Goal: Information Seeking & Learning: Learn about a topic

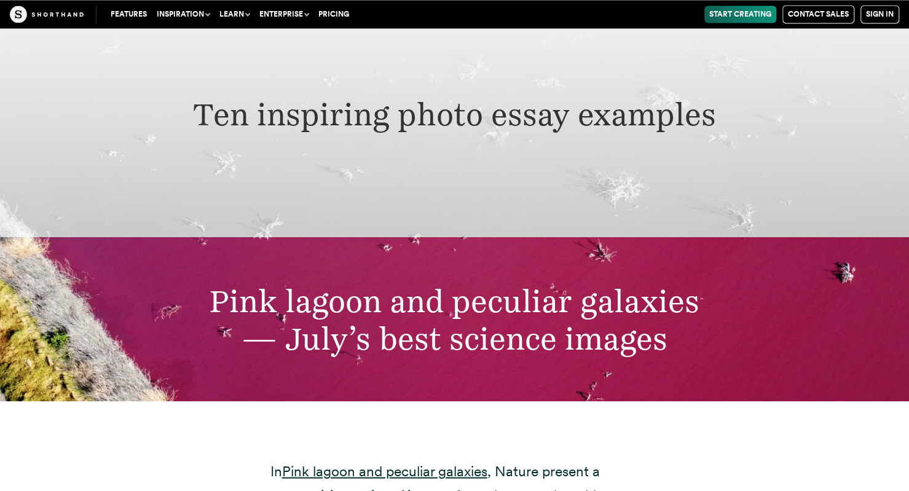
scroll to position [3771, 0]
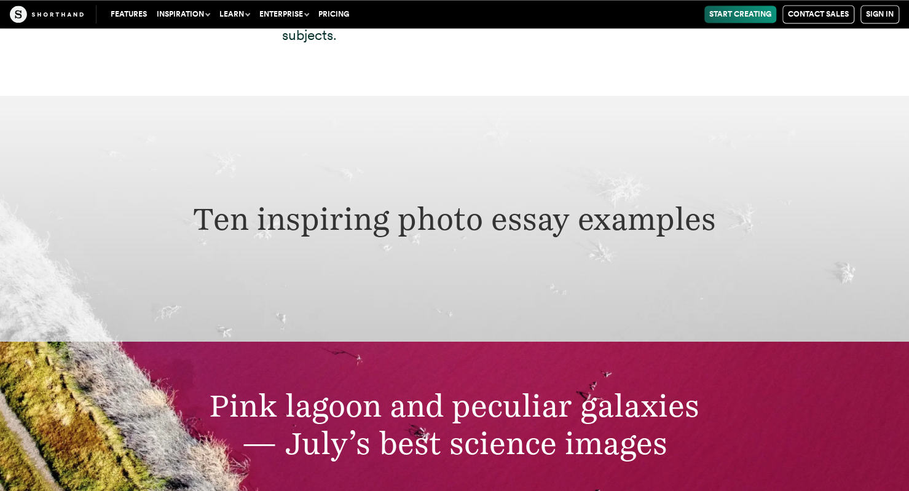
click at [462, 200] on h2 "Ten inspiring photo essay examples" at bounding box center [454, 219] width 697 height 38
click at [459, 342] on div "Pink lagoon and peculiar galaxies — July’s best science images" at bounding box center [454, 424] width 909 height 164
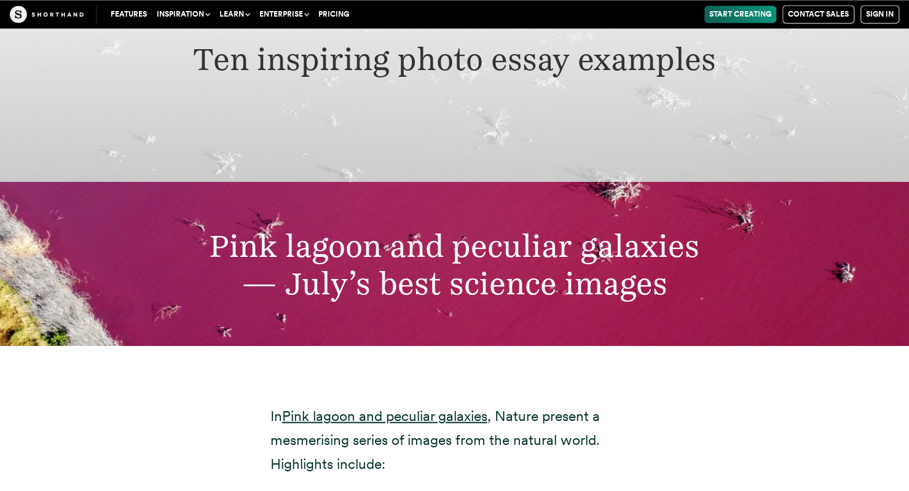
scroll to position [4099, 0]
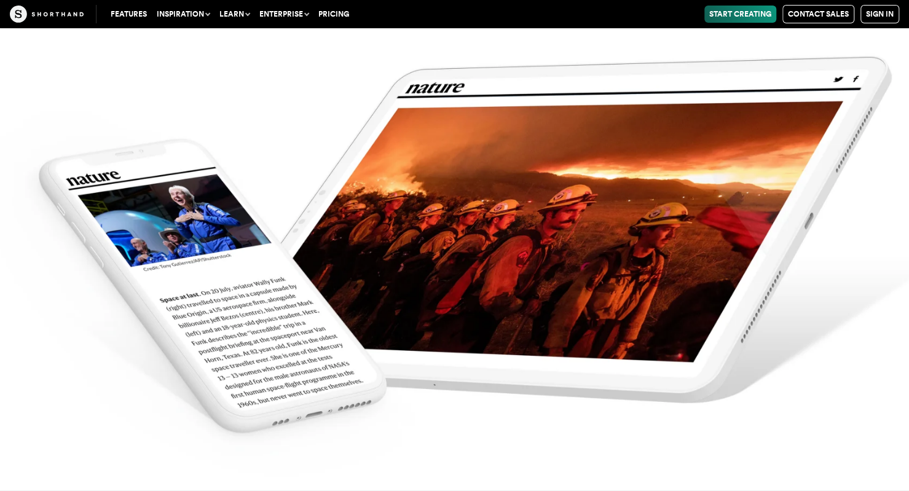
click at [476, 245] on img at bounding box center [454, 245] width 909 height 491
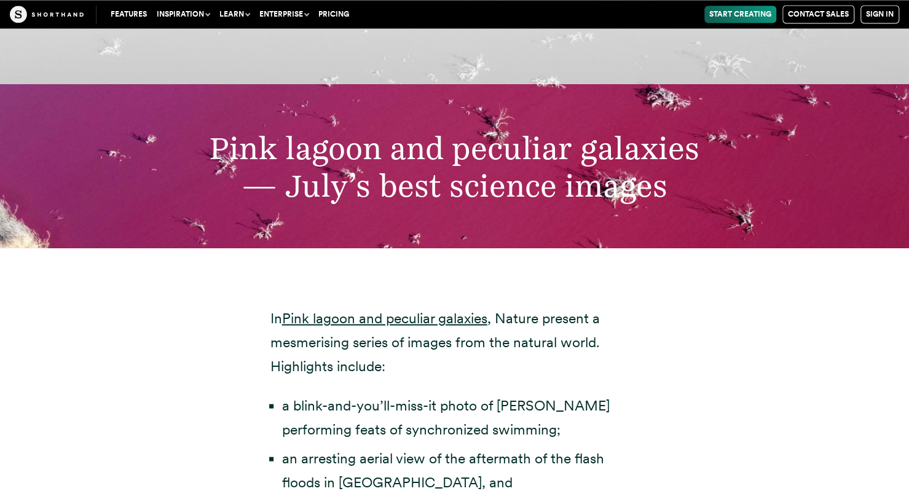
scroll to position [3935, 0]
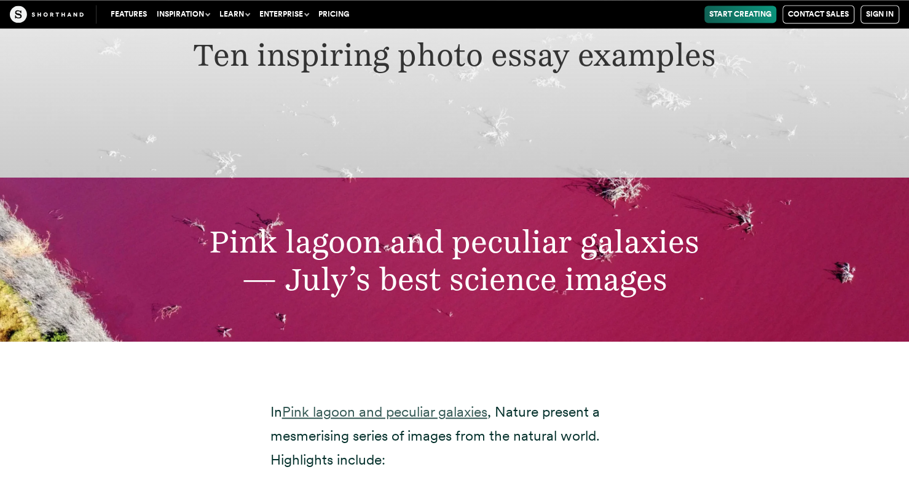
click at [358, 403] on link "Pink lagoon and peculiar galaxies" at bounding box center [384, 411] width 205 height 17
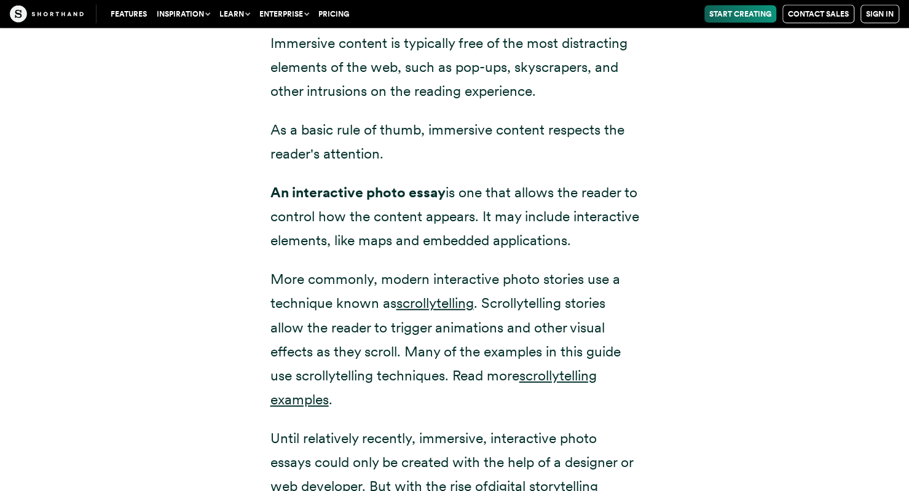
scroll to position [1803, 0]
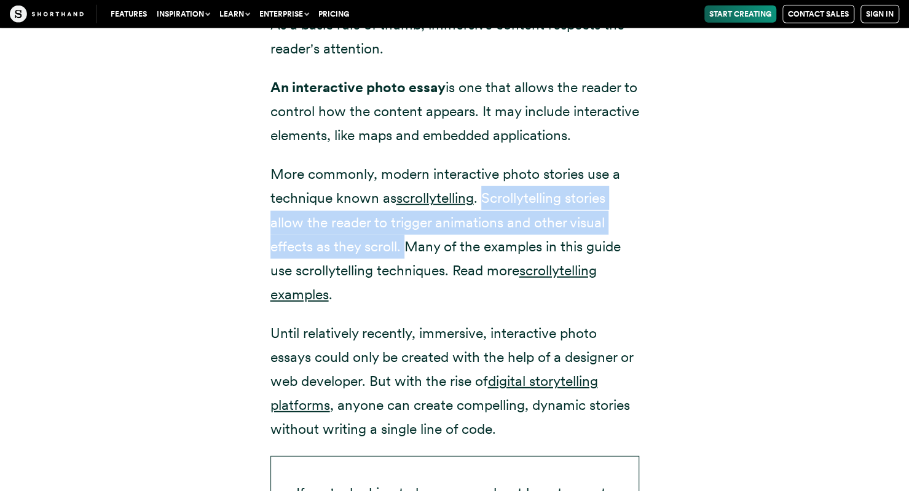
drag, startPoint x: 501, startPoint y: 194, endPoint x: 403, endPoint y: 215, distance: 99.8
click at [403, 215] on p "More commonly, modern interactive photo stories use a technique known as scroll…" at bounding box center [455, 234] width 369 height 144
copy p "Scrollytelling stories allow the reader to trigger animations and other visual …"
click at [552, 262] on link "scrollytelling examples" at bounding box center [434, 282] width 327 height 41
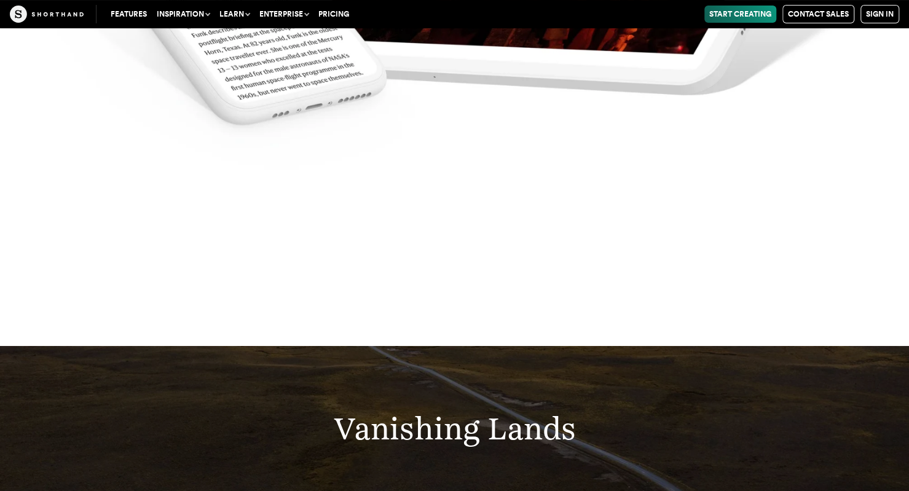
scroll to position [5903, 0]
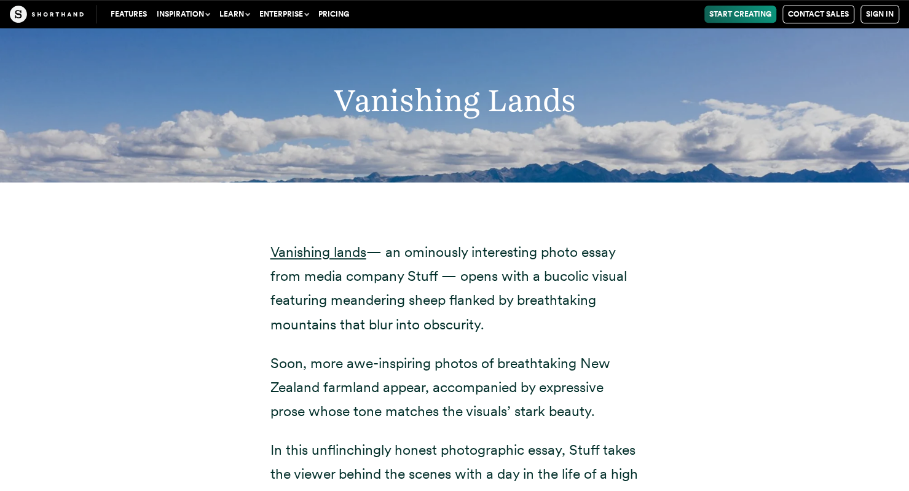
click at [438, 81] on h2 "Vanishing Lands" at bounding box center [454, 100] width 697 height 38
click at [339, 243] on link "Vanishing lands" at bounding box center [319, 251] width 96 height 17
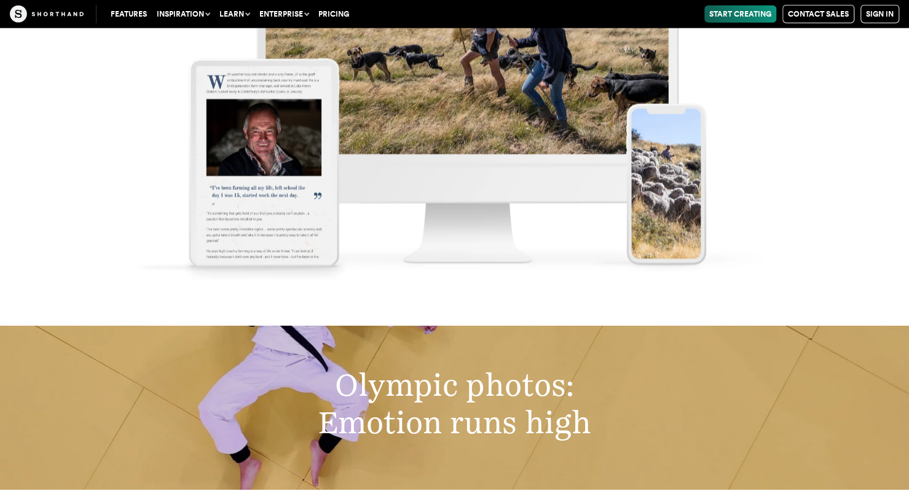
scroll to position [7542, 0]
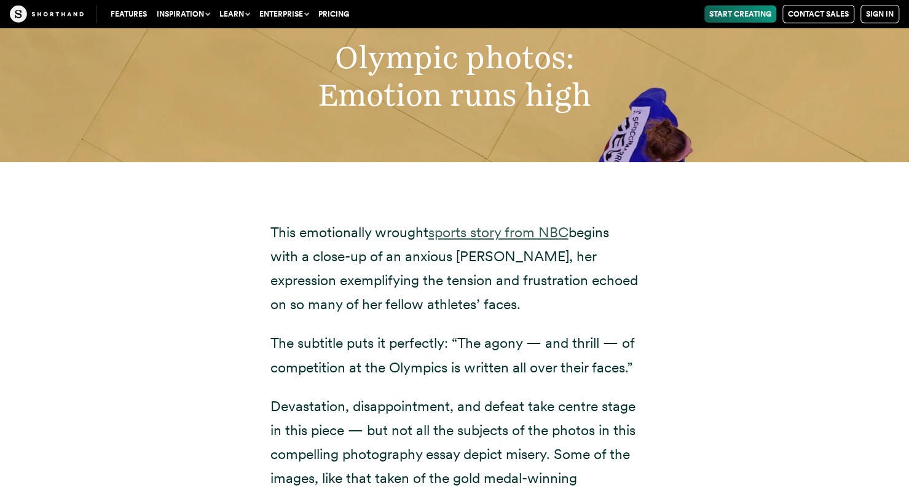
click at [494, 224] on link "sports story from NBC" at bounding box center [499, 232] width 140 height 17
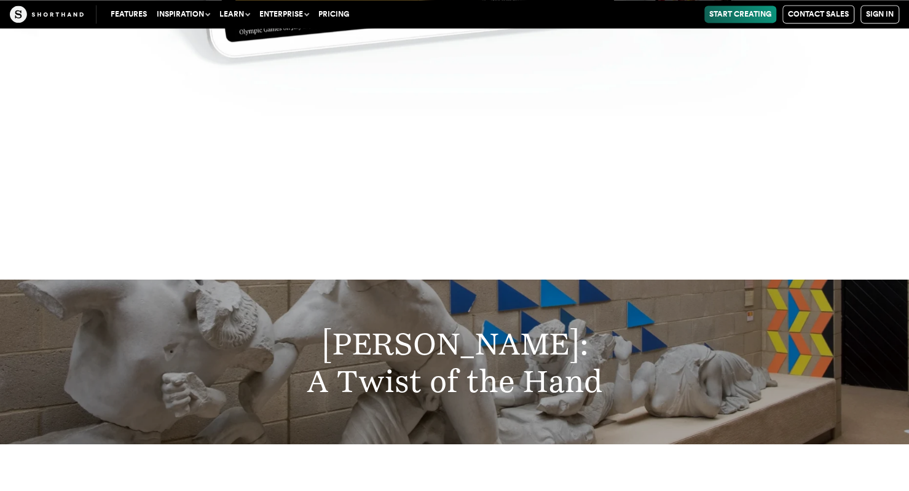
scroll to position [9346, 0]
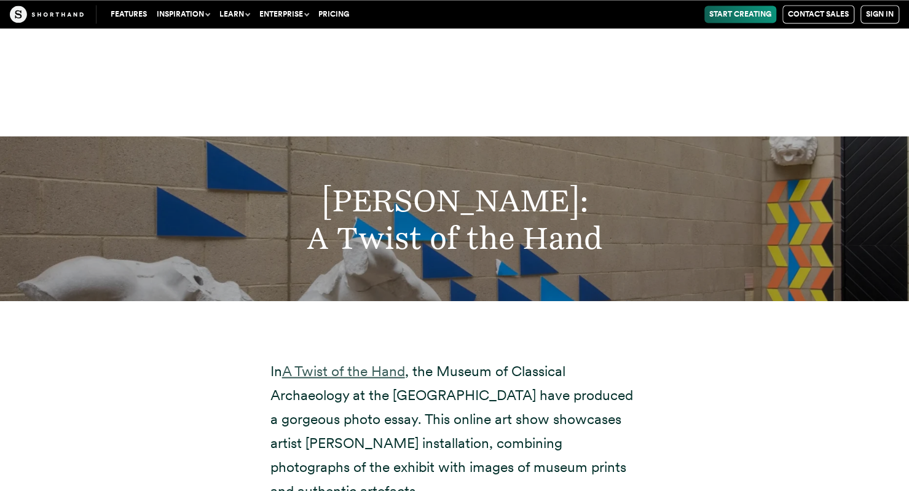
click at [339, 362] on link "A Twist of the Hand" at bounding box center [343, 370] width 123 height 17
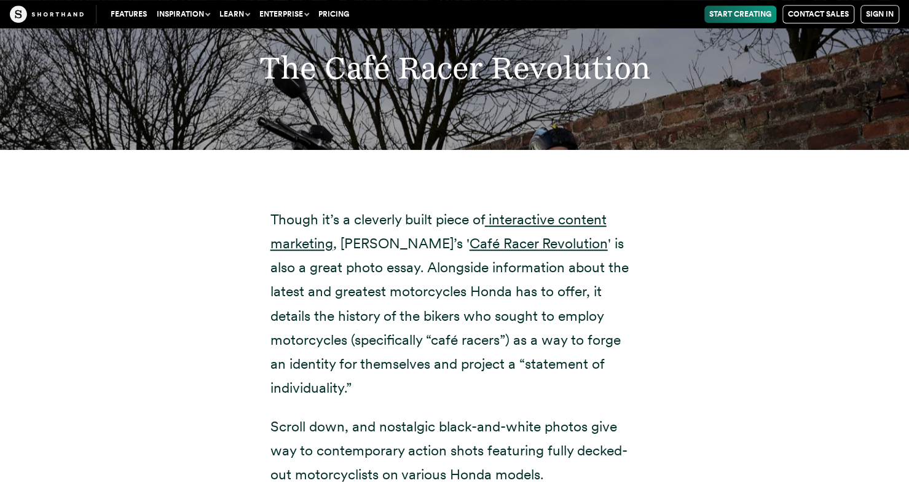
scroll to position [11150, 0]
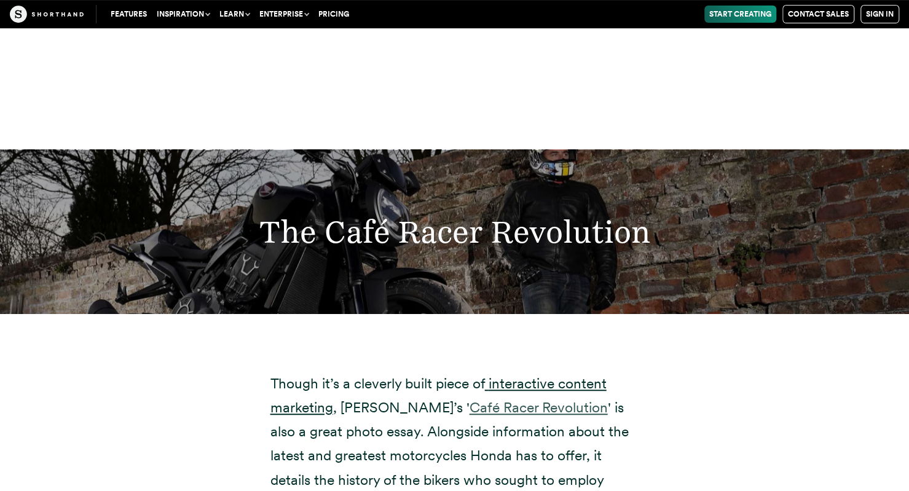
click at [513, 399] on link "Café Racer Revolution" at bounding box center [539, 407] width 138 height 17
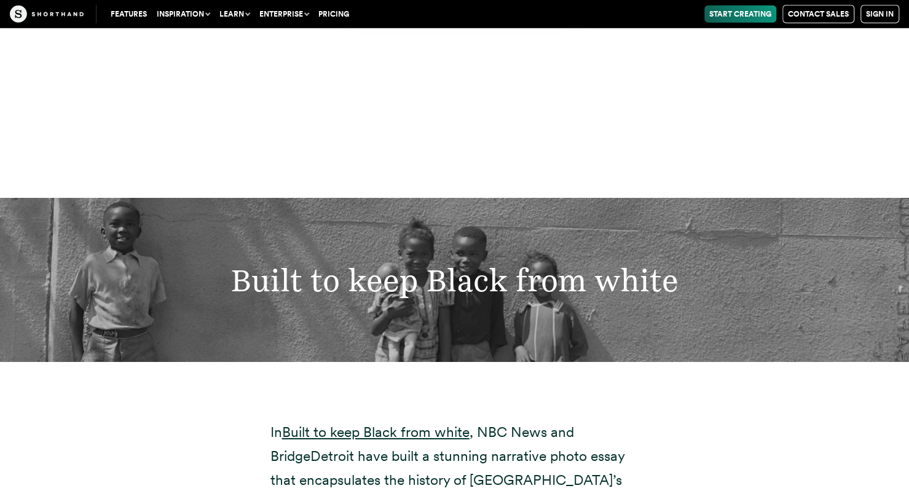
scroll to position [13117, 0]
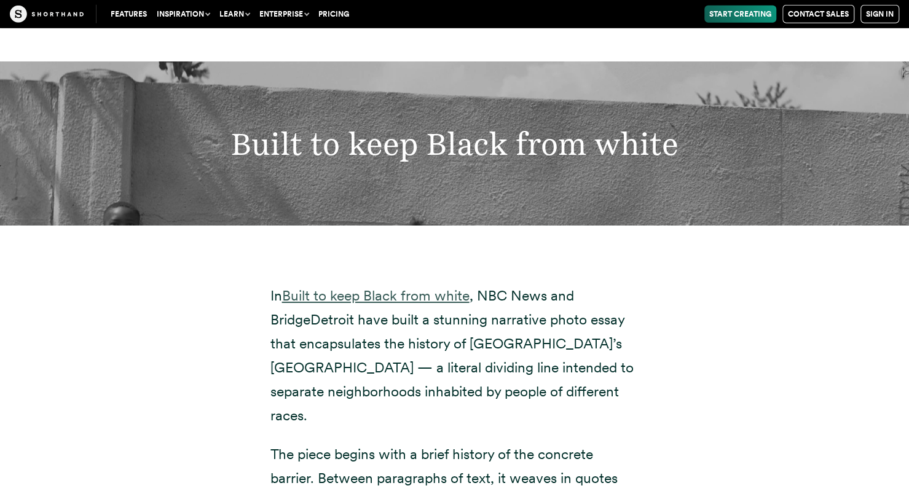
click at [391, 287] on link "Built to keep Black from white" at bounding box center [376, 295] width 188 height 17
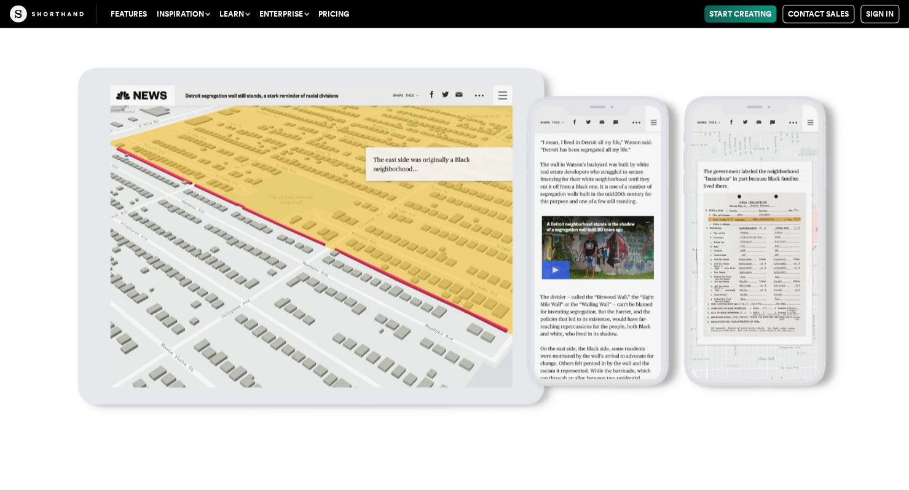
scroll to position [15577, 0]
drag, startPoint x: 17, startPoint y: 364, endPoint x: 44, endPoint y: 282, distance: 86.3
click at [17, 364] on img at bounding box center [454, 245] width 909 height 491
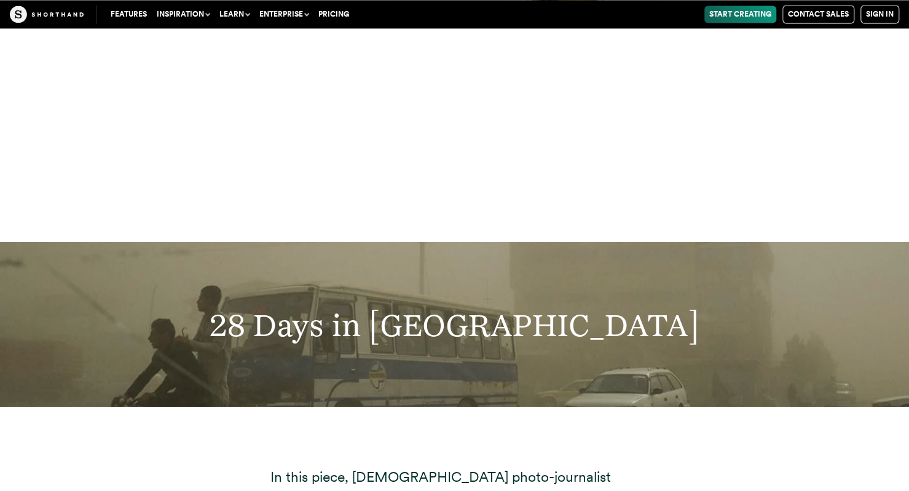
scroll to position [20332, 0]
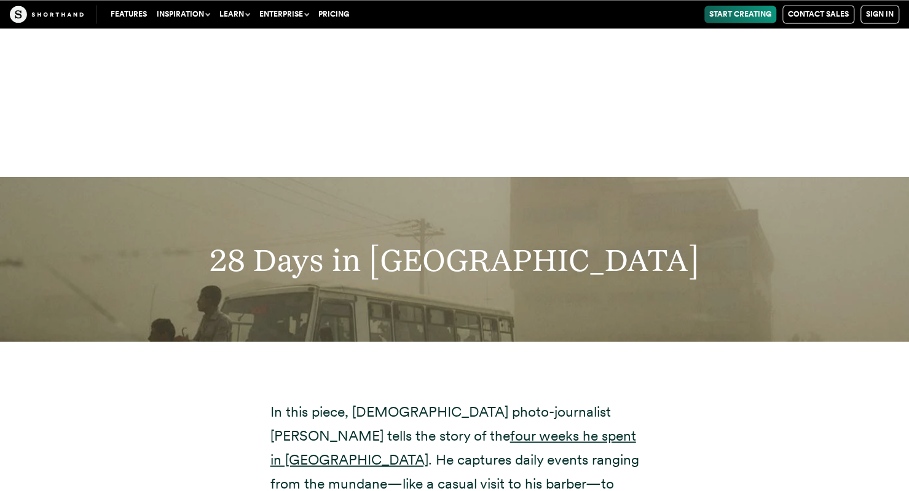
click at [567, 240] on h2 "28 Days in [GEOGRAPHIC_DATA]" at bounding box center [454, 259] width 697 height 38
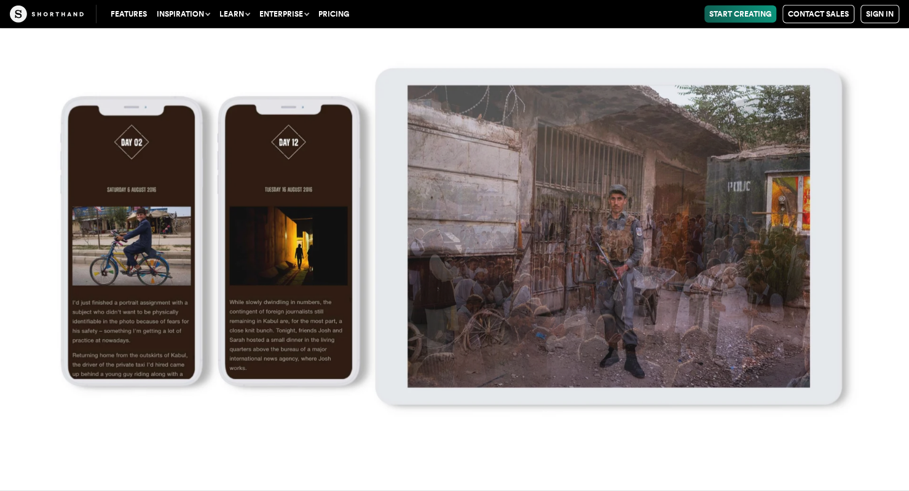
scroll to position [21315, 0]
drag, startPoint x: 612, startPoint y: 62, endPoint x: 440, endPoint y: 23, distance: 176.6
click at [612, 62] on img at bounding box center [454, 245] width 909 height 491
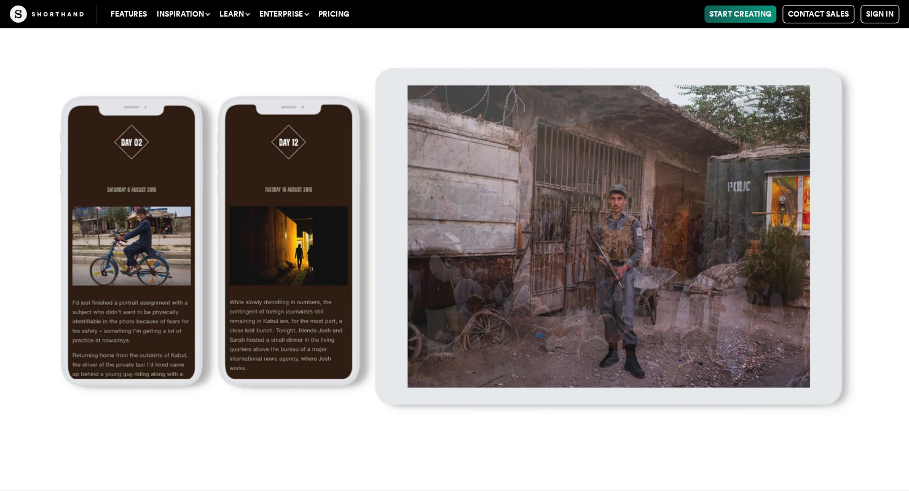
scroll to position [21971, 0]
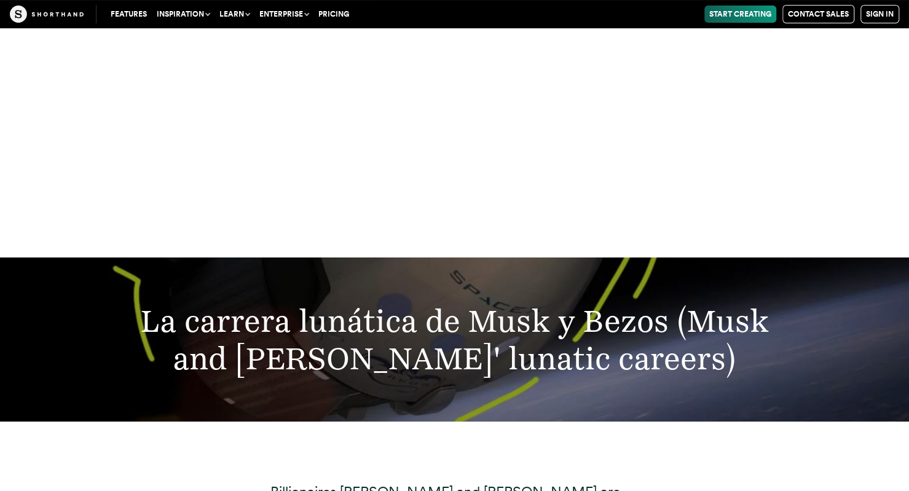
drag, startPoint x: 433, startPoint y: 209, endPoint x: 175, endPoint y: 392, distance: 316.3
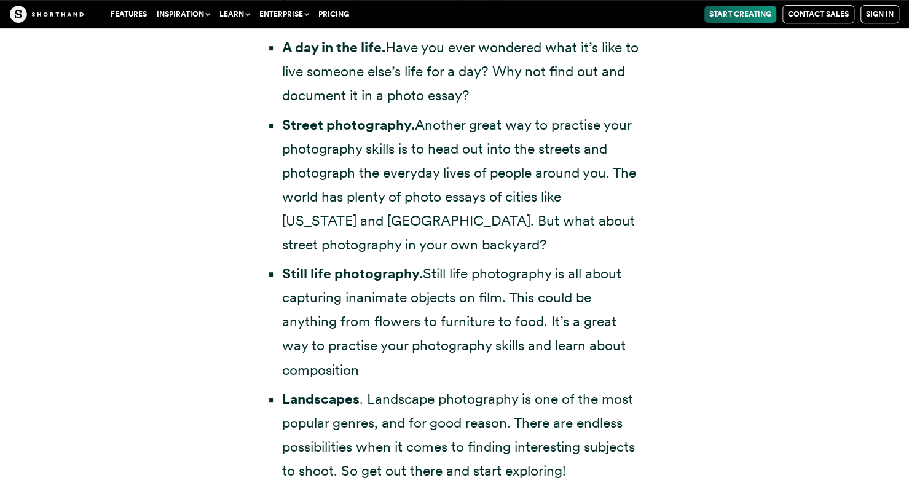
scroll to position [3876, 0]
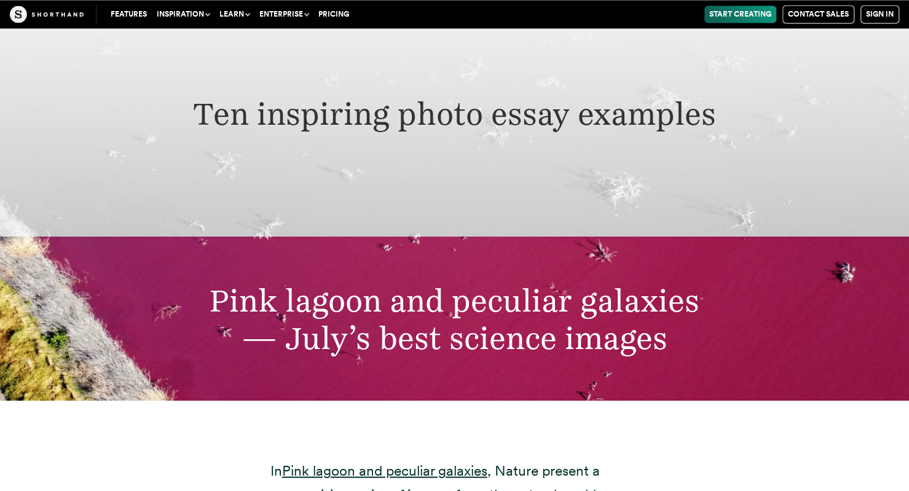
click at [525, 281] on h2 "Pink lagoon and peculiar galaxies — July’s best science images" at bounding box center [454, 318] width 697 height 75
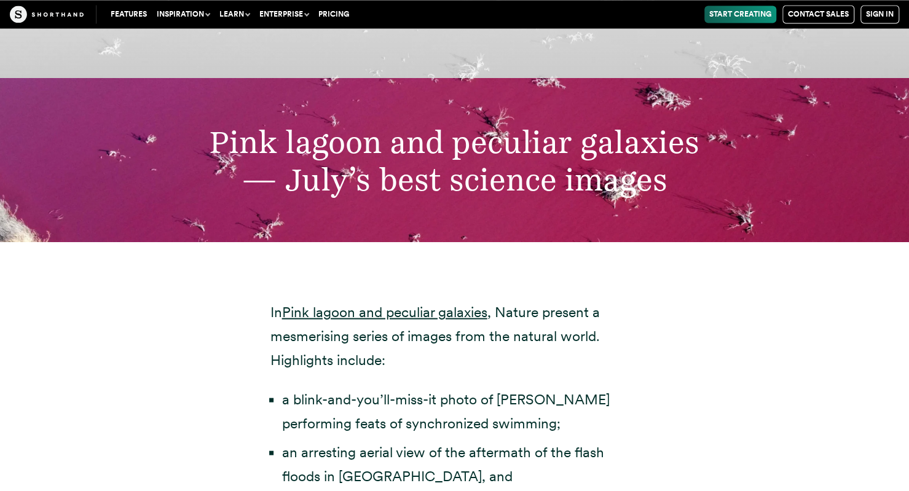
scroll to position [4040, 0]
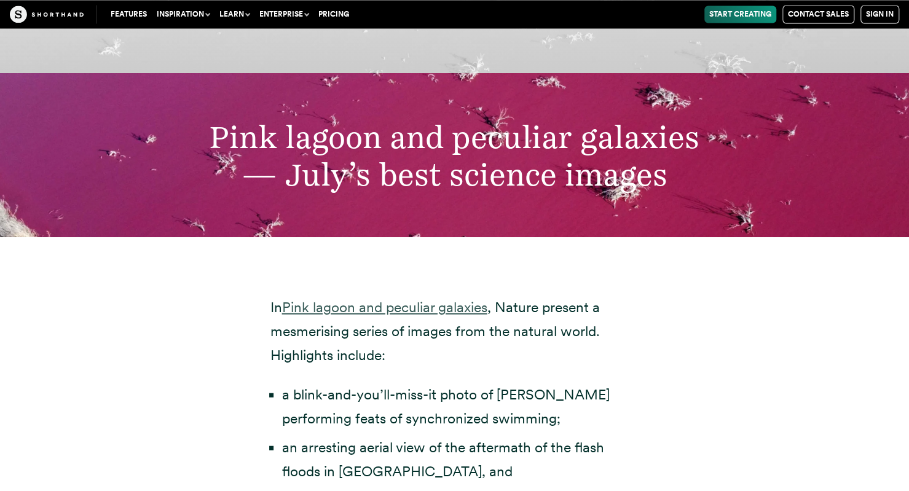
click at [457, 298] on link "Pink lagoon and peculiar galaxies" at bounding box center [384, 306] width 205 height 17
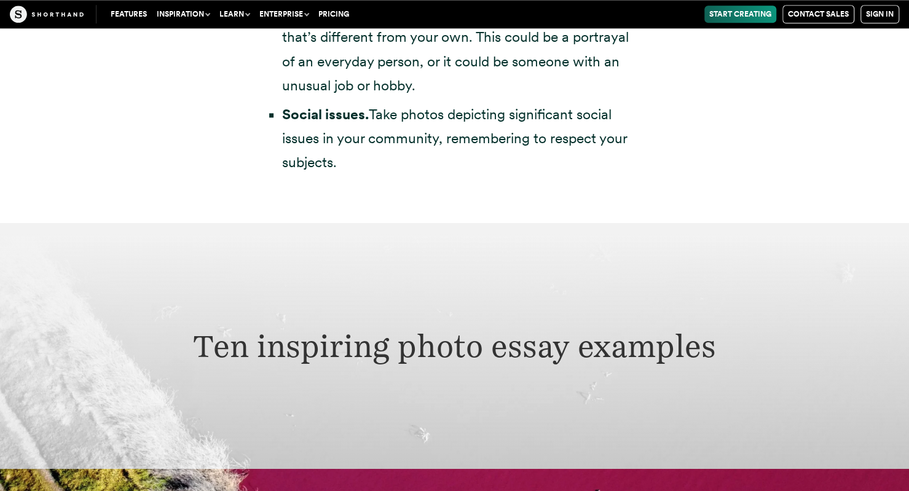
scroll to position [3548, 0]
